Goal: Task Accomplishment & Management: Use online tool/utility

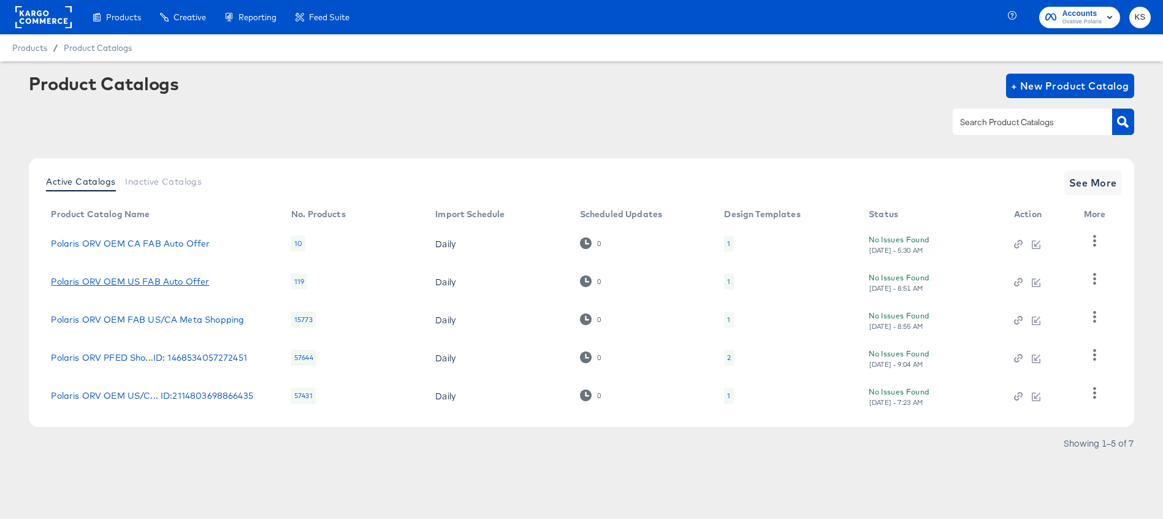
click at [151, 278] on link "Polaris ORV OEM US FAB Auto Offer" at bounding box center [130, 282] width 158 height 10
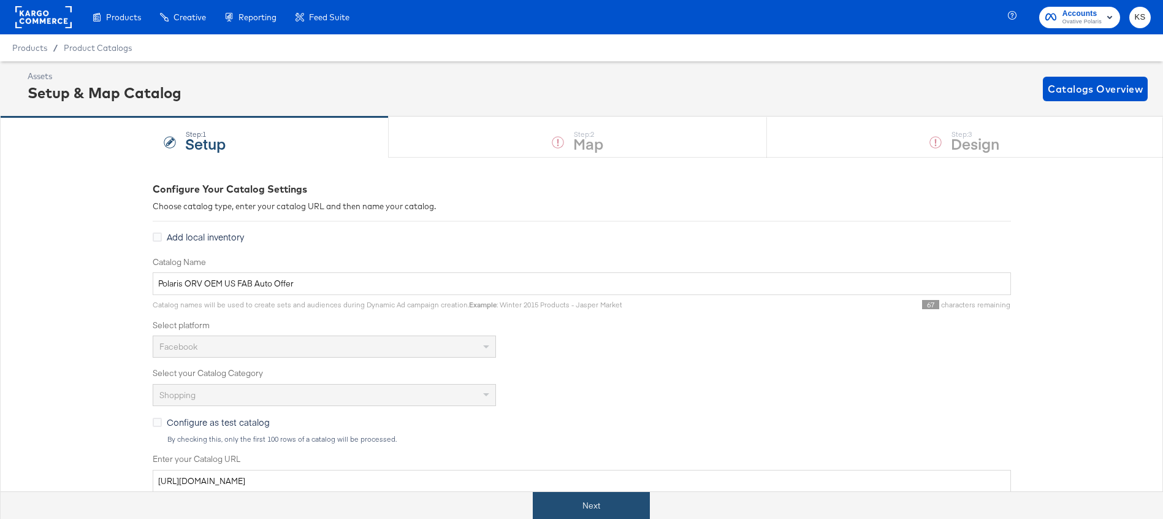
click at [572, 497] on button "Next" at bounding box center [591, 506] width 117 height 28
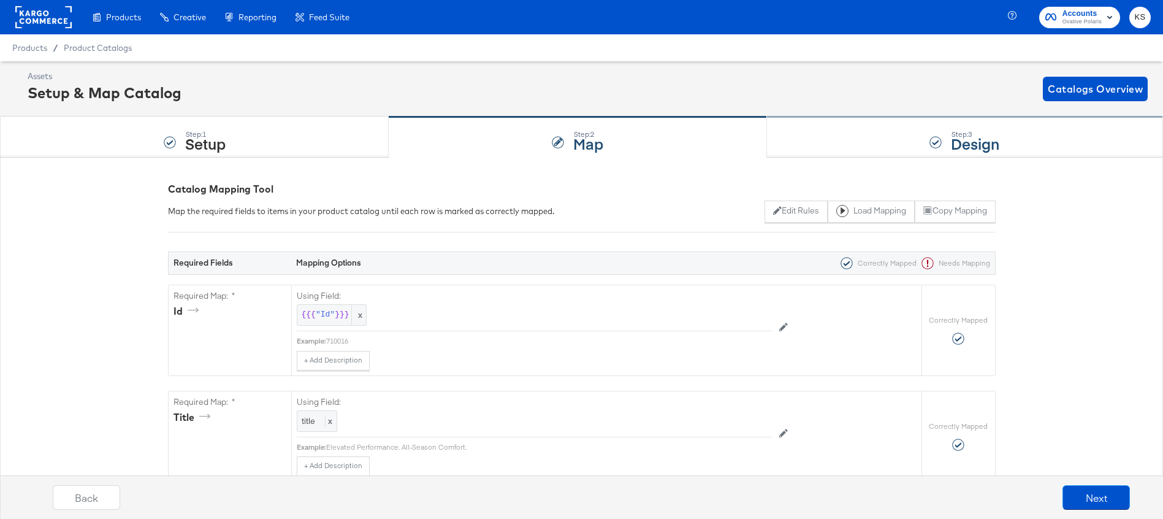
click at [881, 126] on div "Step: 3 Design" at bounding box center [965, 137] width 396 height 40
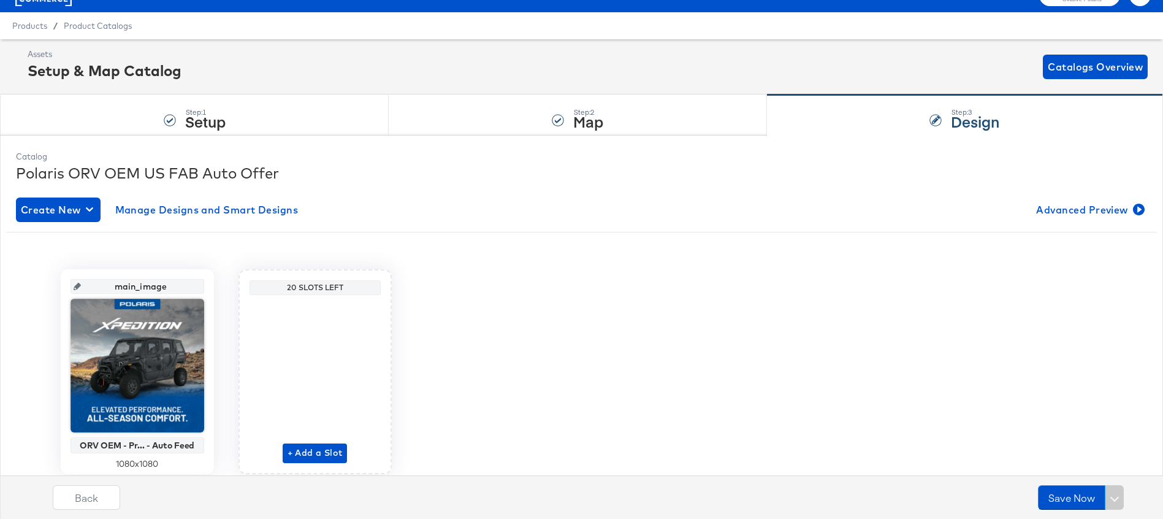
scroll to position [24, 0]
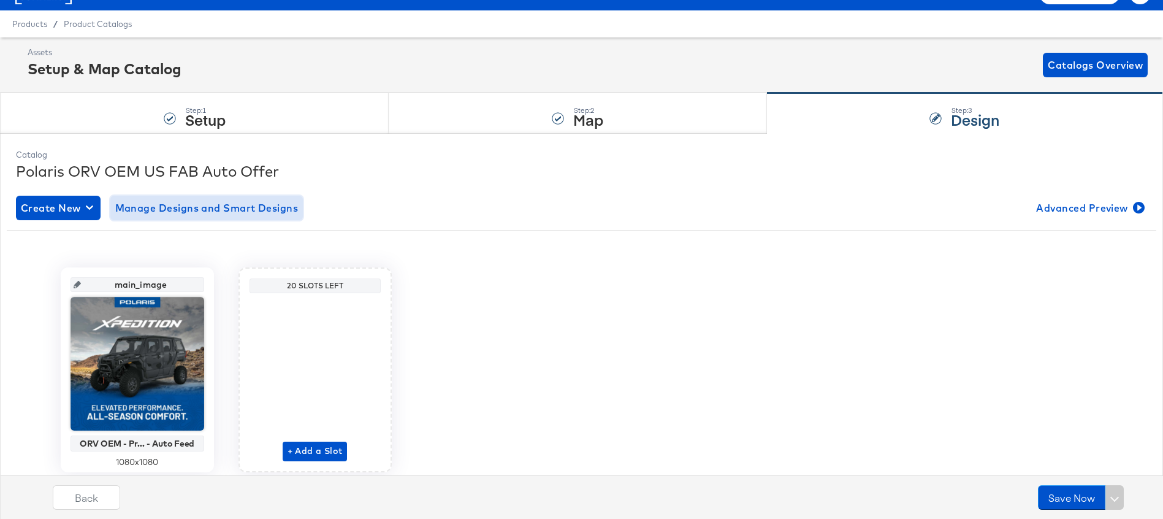
click at [211, 202] on span "Manage Designs and Smart Designs" at bounding box center [206, 207] width 183 height 17
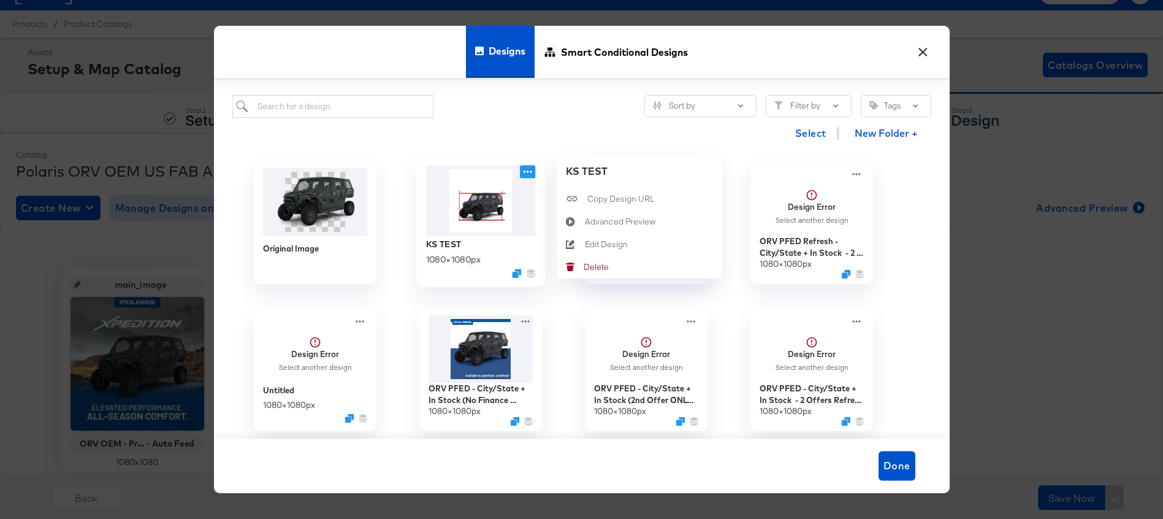
click at [522, 170] on icon at bounding box center [527, 171] width 15 height 13
click at [591, 236] on button "Edit Design Edit Design" at bounding box center [640, 243] width 166 height 23
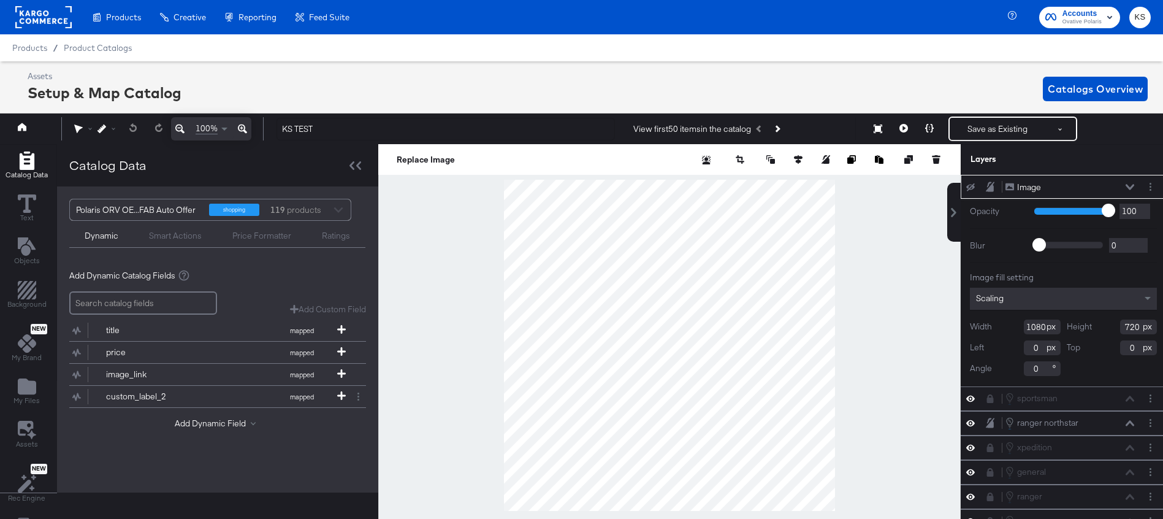
scroll to position [0, 3]
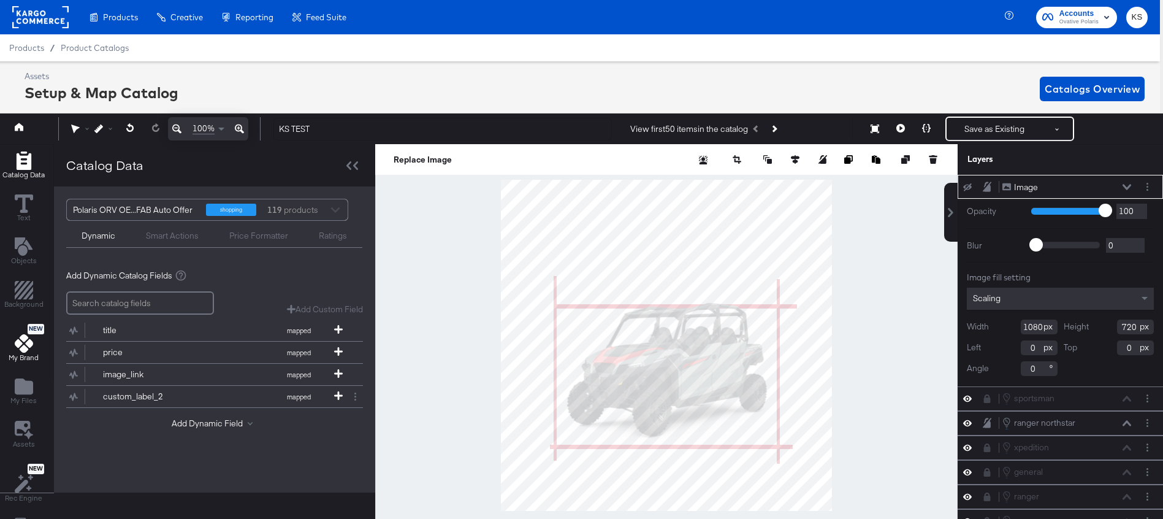
click at [21, 343] on icon at bounding box center [24, 343] width 18 height 18
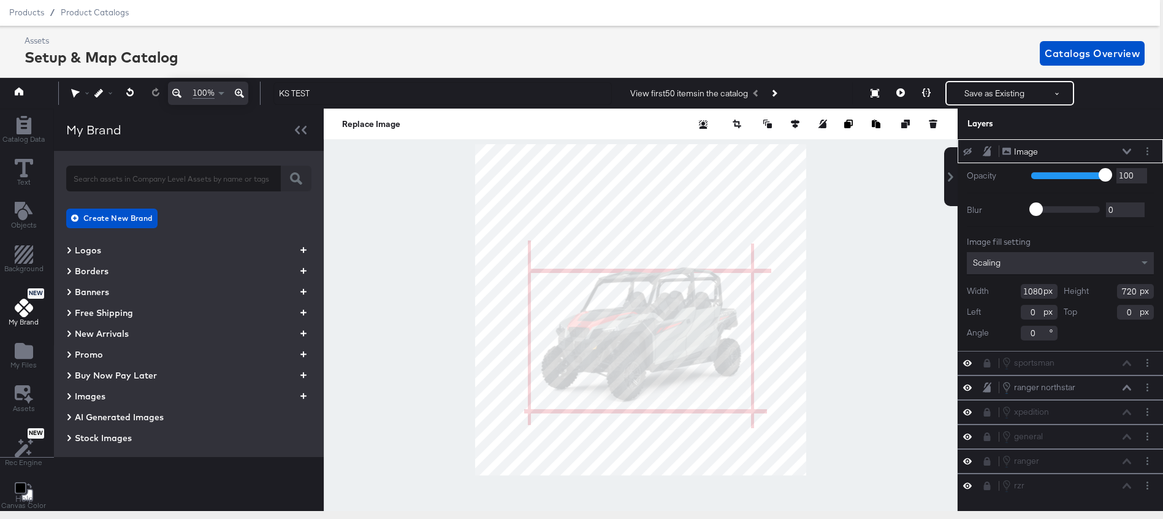
scroll to position [35, 3]
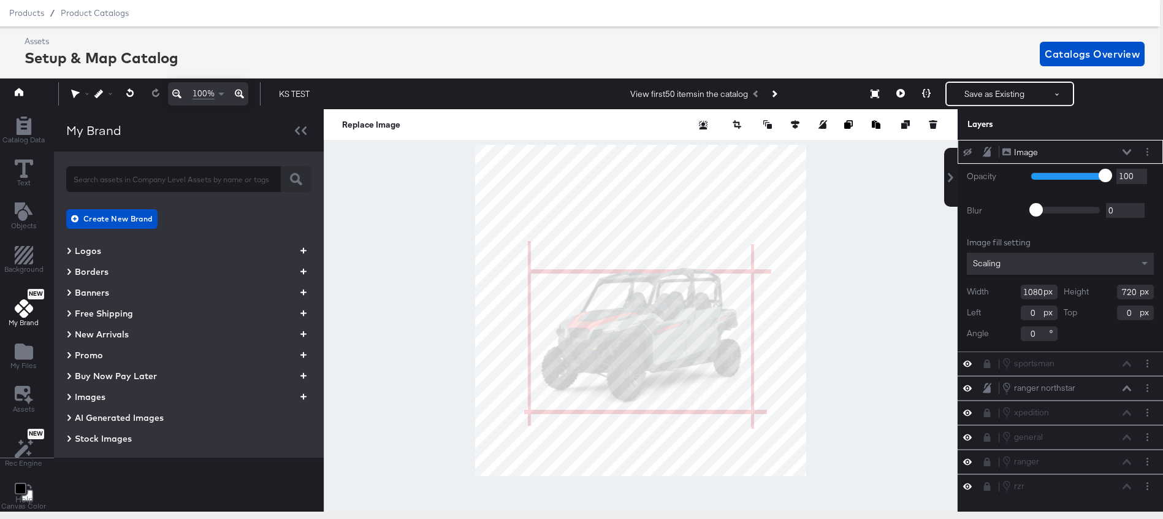
click at [81, 438] on span "Stock Images" at bounding box center [103, 438] width 57 height 12
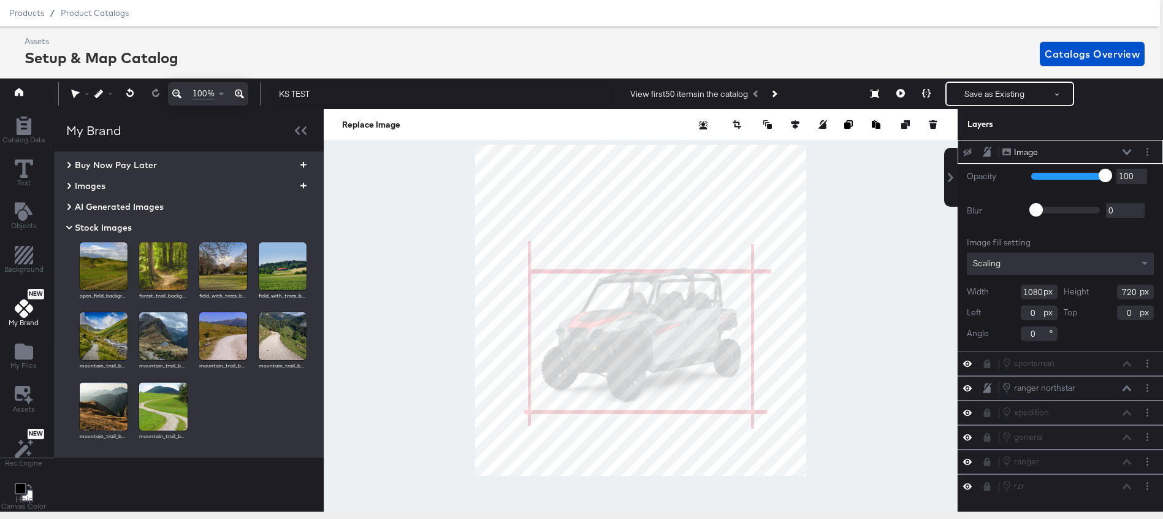
scroll to position [0, 3]
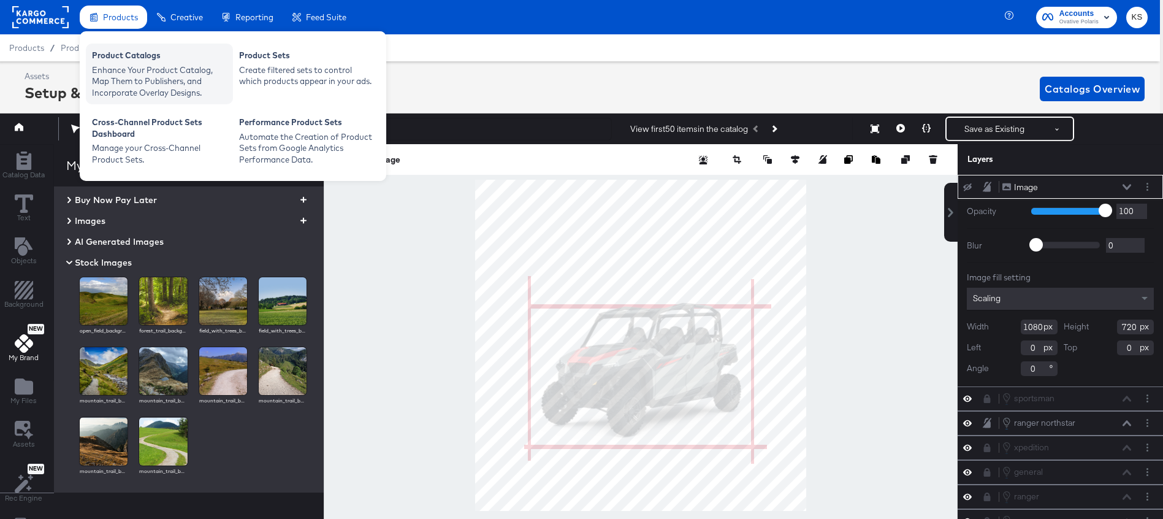
click at [120, 85] on div "Enhance Your Product Catalog, Map Them to Publishers, and Incorporate Overlay D…" at bounding box center [159, 81] width 135 height 34
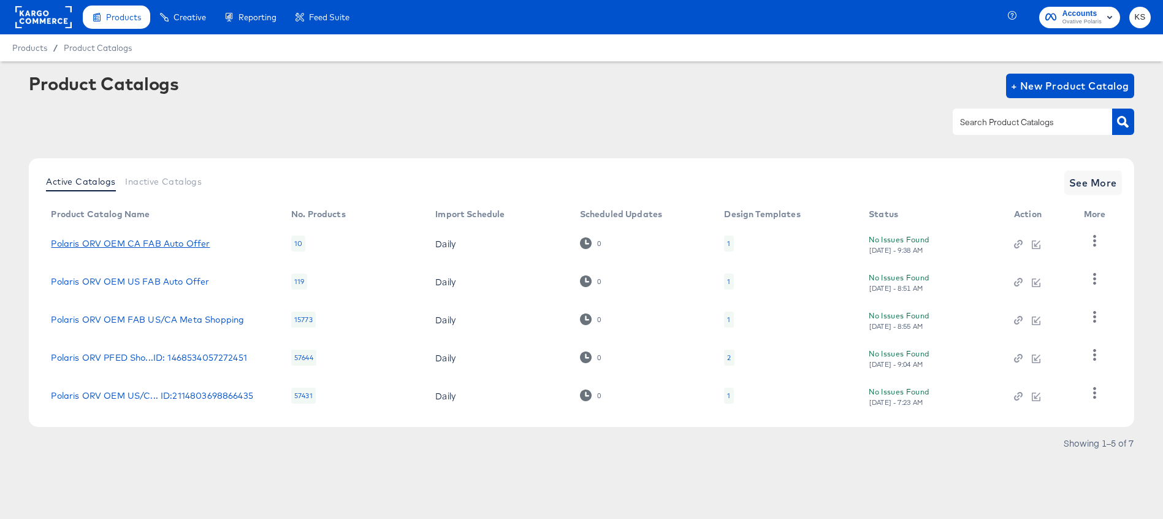
click at [117, 244] on link "Polaris ORV OEM CA FAB Auto Offer" at bounding box center [130, 243] width 159 height 10
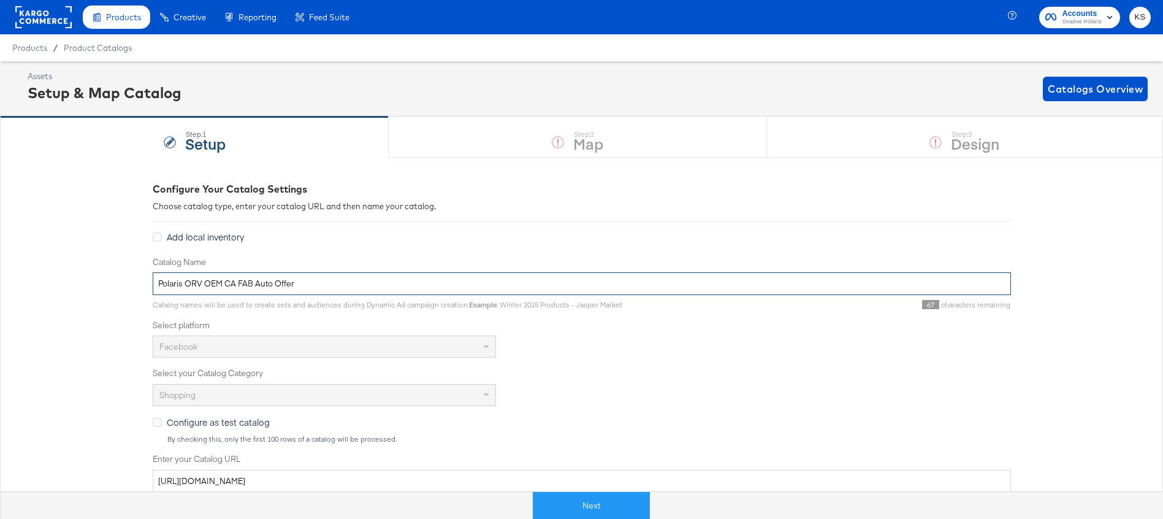
click at [330, 281] on input "Polaris ORV OEM CA FAB Auto Offer" at bounding box center [582, 283] width 858 height 23
click at [330, 282] on input "Polaris ORV OEM CA FAB Auto Offer" at bounding box center [582, 283] width 858 height 23
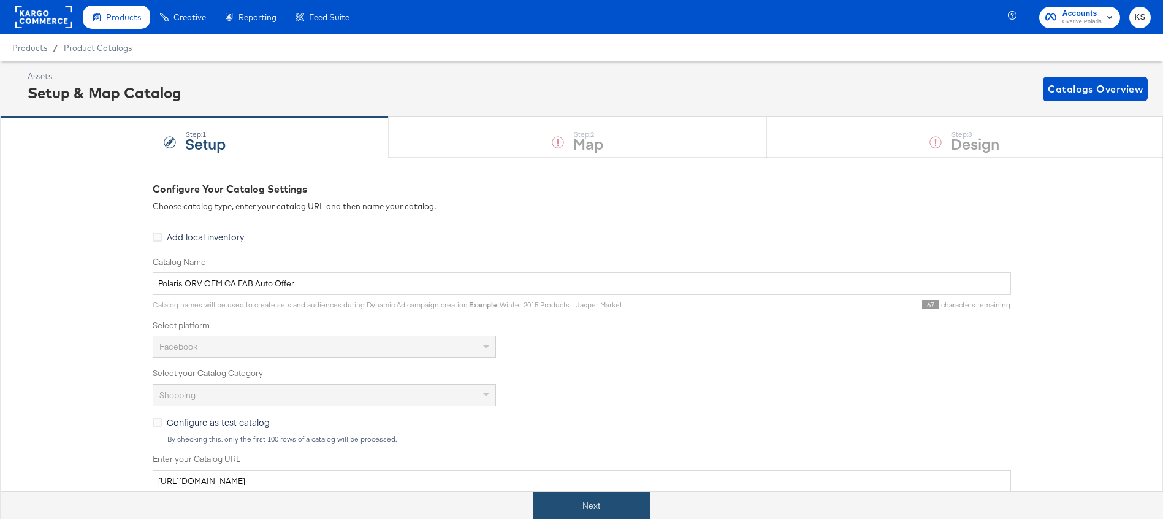
click at [554, 505] on button "Next" at bounding box center [591, 506] width 117 height 28
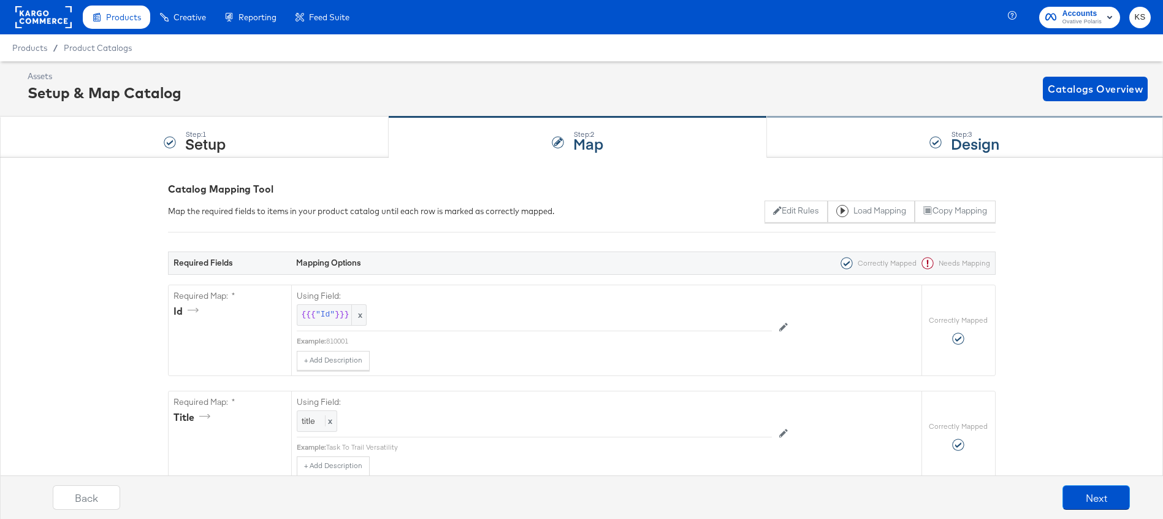
click at [860, 146] on div "Step: 3 Design" at bounding box center [965, 137] width 396 height 40
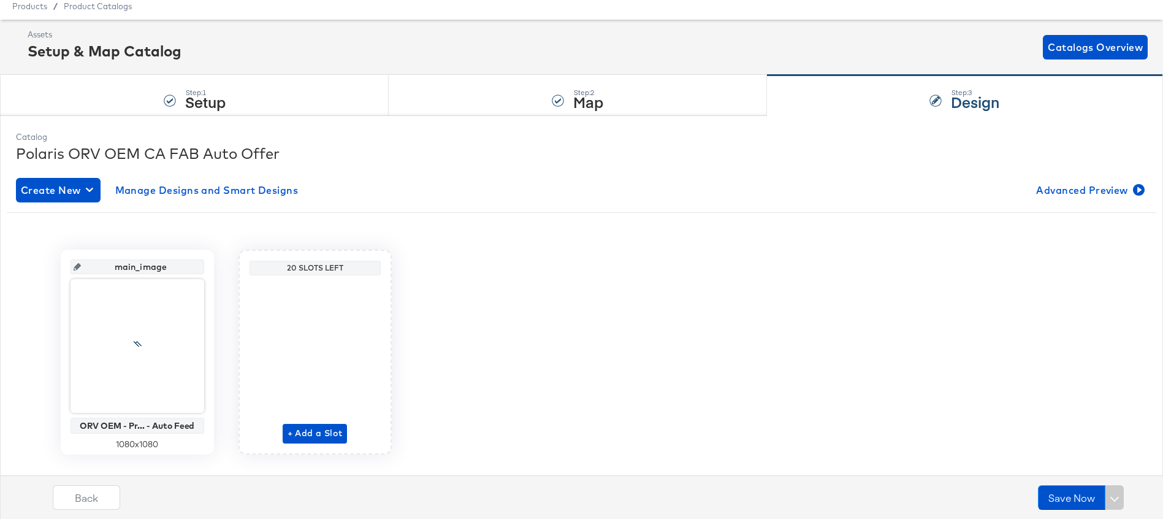
scroll to position [66, 0]
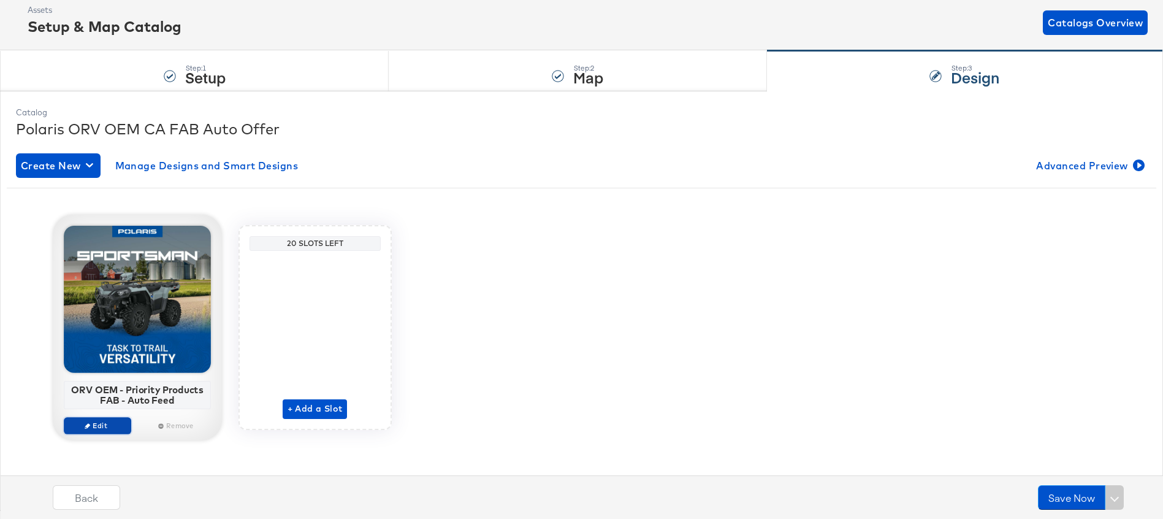
click at [95, 421] on span "Edit" at bounding box center [97, 425] width 56 height 9
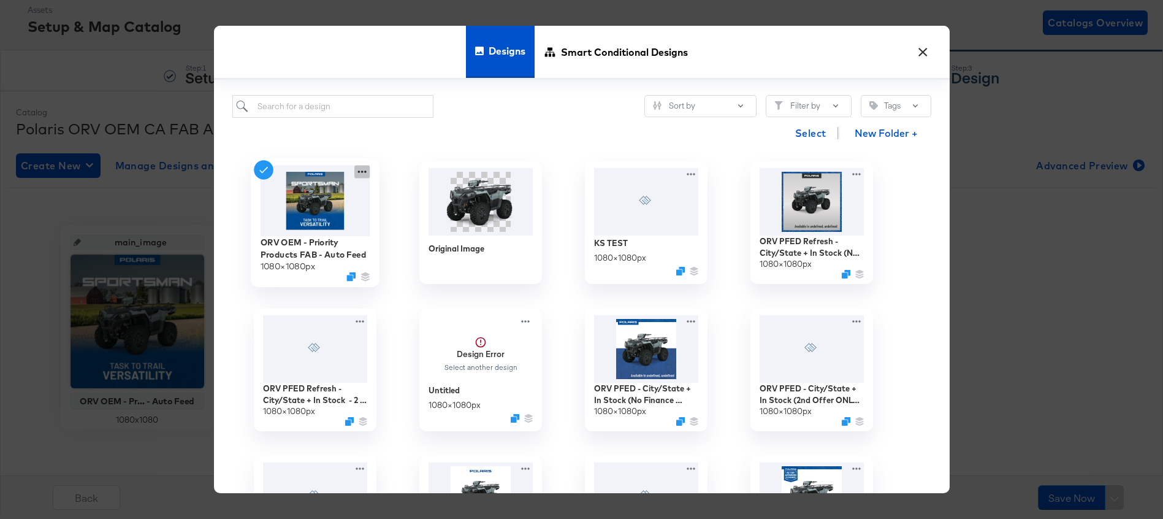
click at [359, 169] on icon at bounding box center [361, 171] width 15 height 13
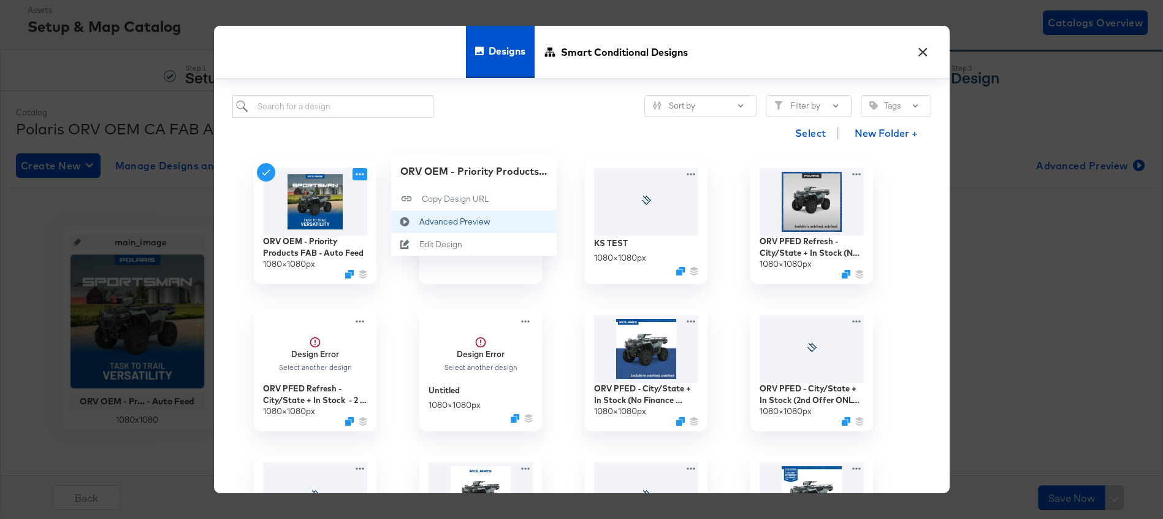
click at [419, 221] on div "Advanced Preview Advanced Preview" at bounding box center [419, 221] width 0 height 0
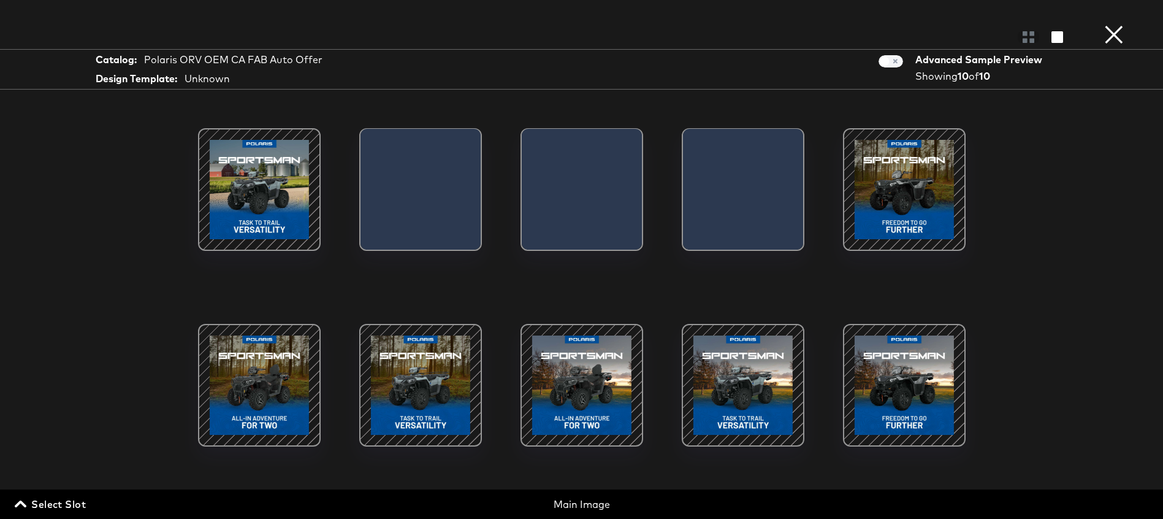
click at [1113, 25] on button "×" at bounding box center [1114, 12] width 25 height 25
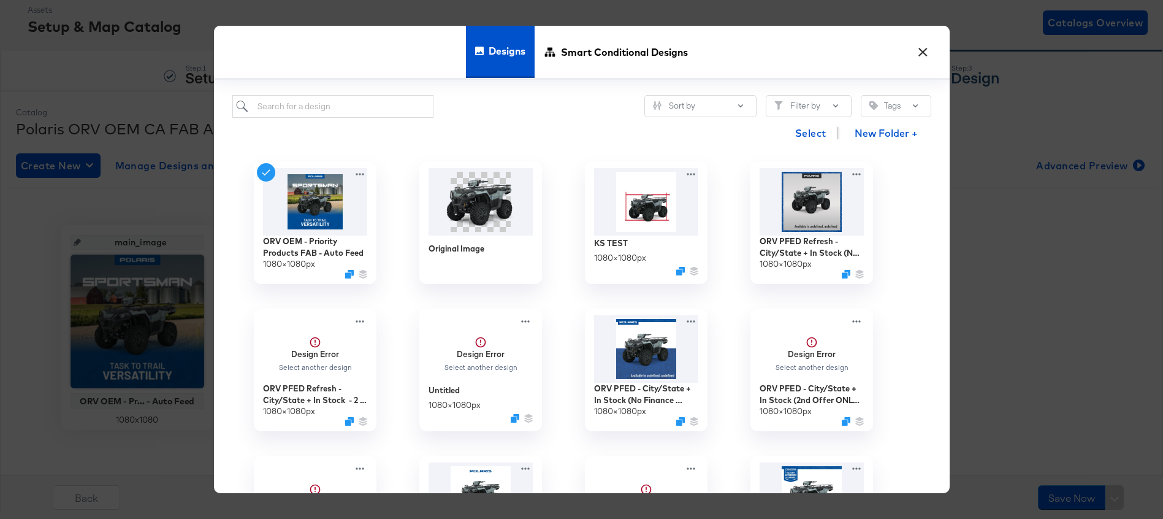
click at [921, 52] on button "×" at bounding box center [923, 49] width 22 height 22
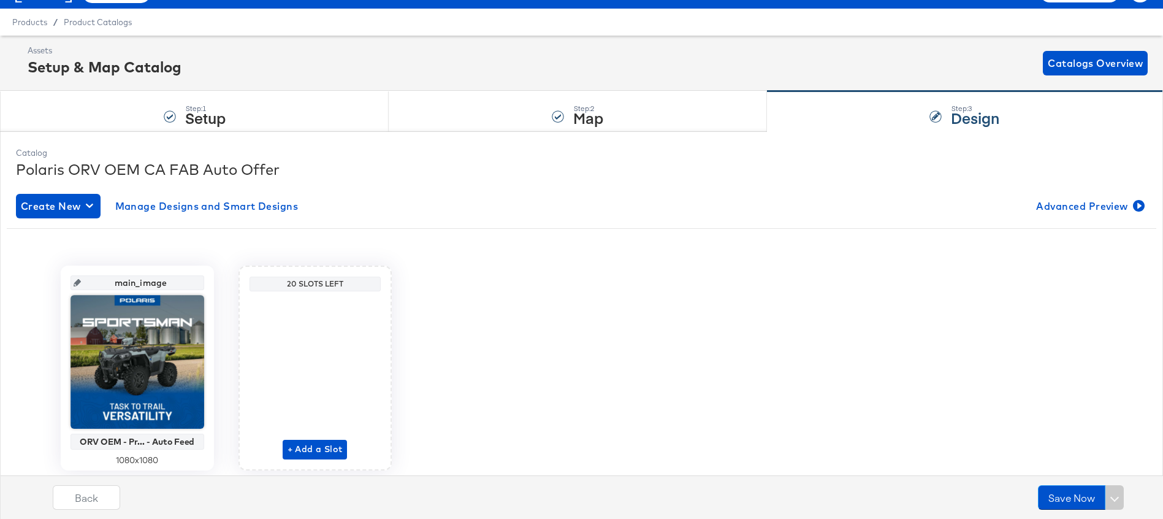
scroll to position [0, 0]
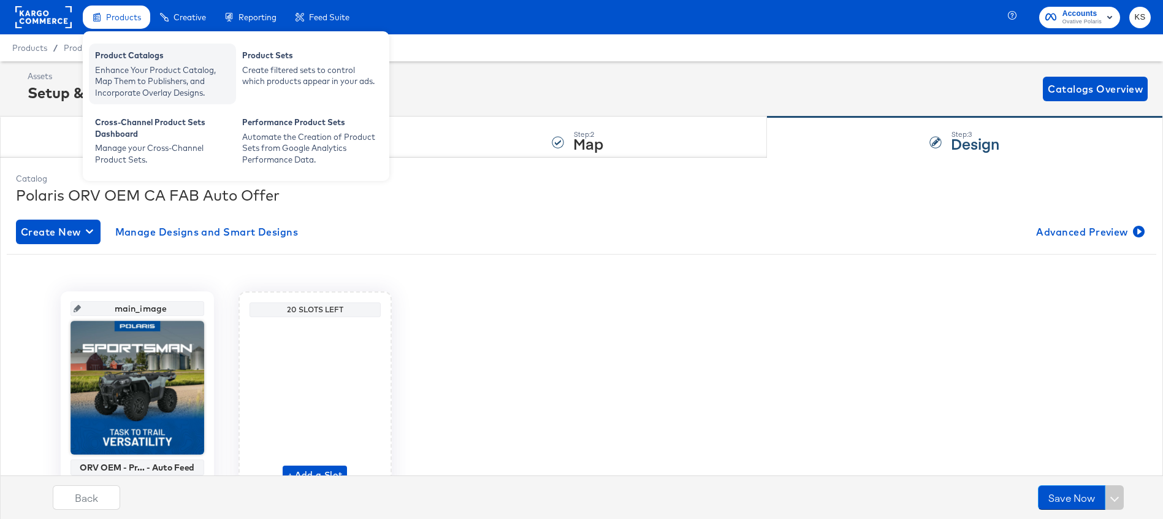
click at [117, 80] on div "Enhance Your Product Catalog, Map Them to Publishers, and Incorporate Overlay D…" at bounding box center [162, 81] width 135 height 34
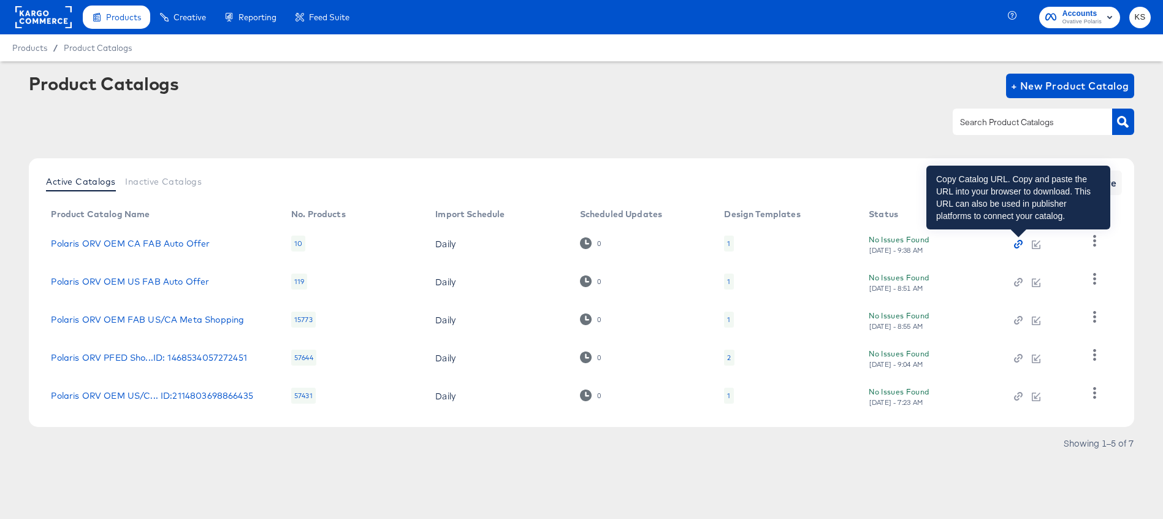
click at [1020, 242] on icon "button" at bounding box center [1018, 244] width 9 height 9
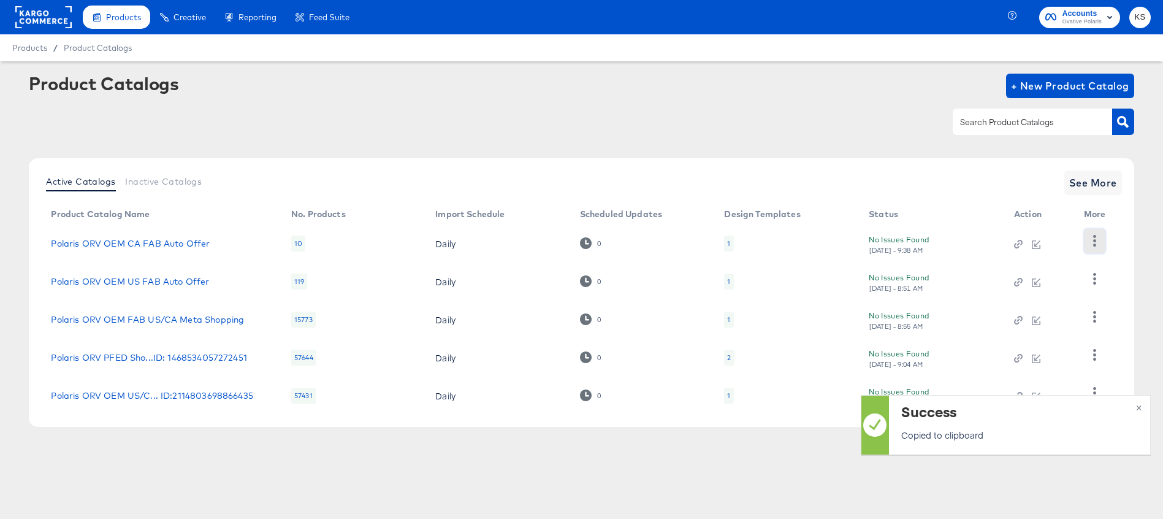
click at [1099, 242] on icon "button" at bounding box center [1095, 241] width 12 height 12
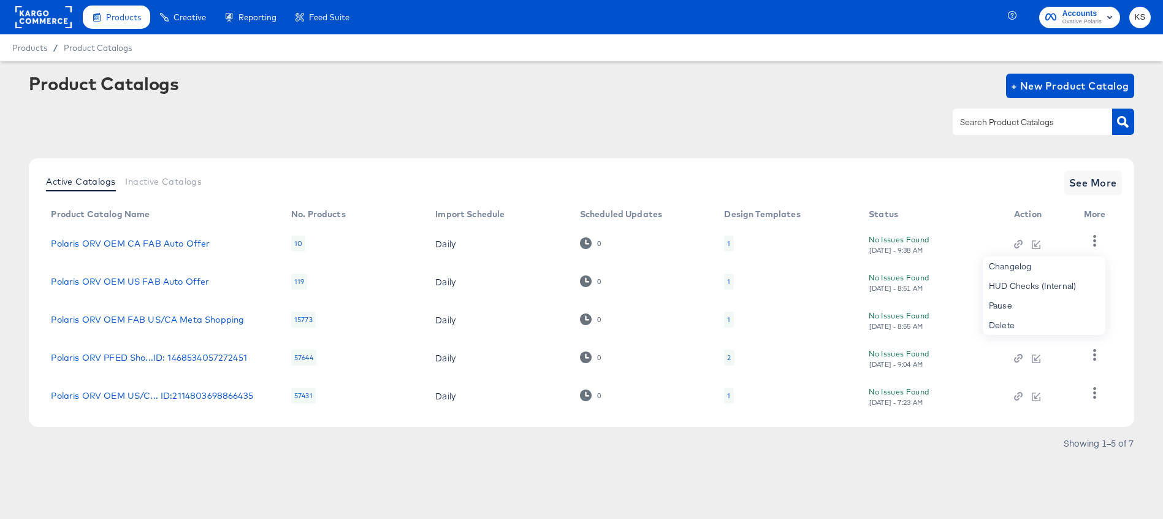
click at [913, 181] on div "Active Catalogs Inactive Catalogs See More" at bounding box center [581, 182] width 1080 height 25
click at [105, 240] on link "Polaris ORV OEM CA FAB Auto Offer" at bounding box center [130, 243] width 159 height 10
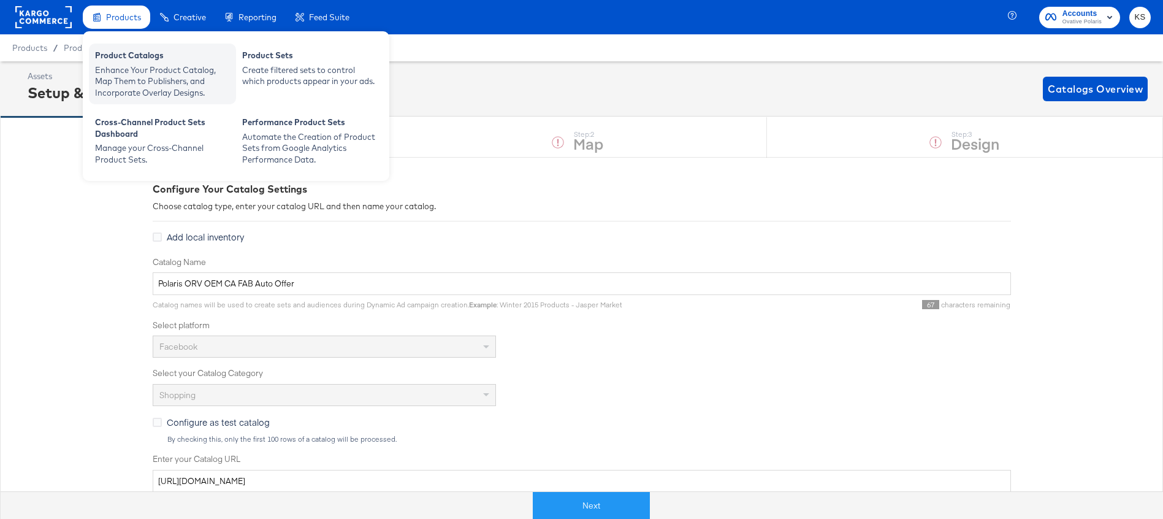
click at [131, 68] on div "Enhance Your Product Catalog, Map Them to Publishers, and Incorporate Overlay D…" at bounding box center [162, 81] width 135 height 34
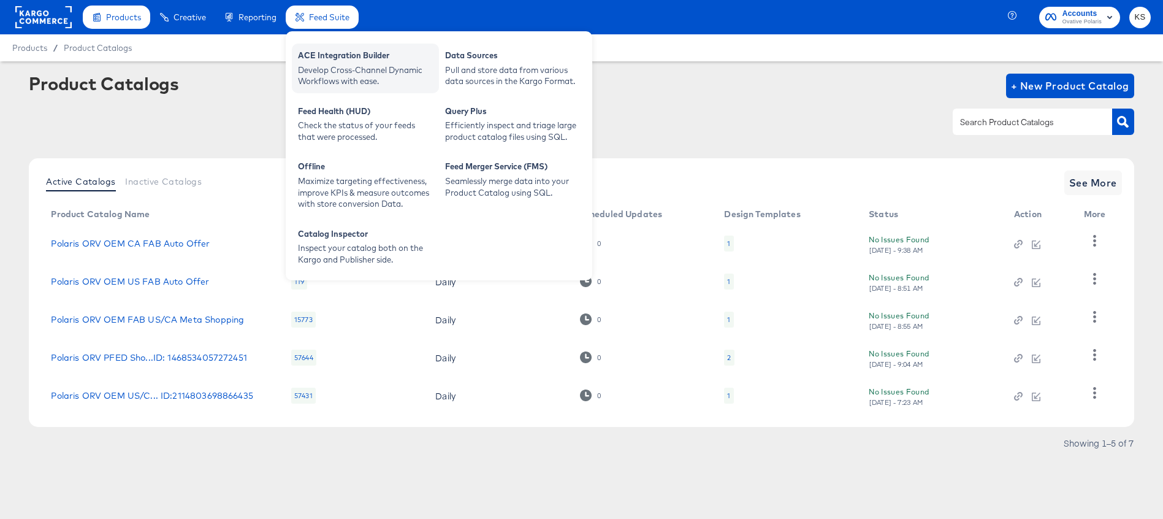
click at [329, 55] on div "ACE Integration Builder" at bounding box center [365, 57] width 135 height 15
